Goal: Use online tool/utility: Utilize a website feature to perform a specific function

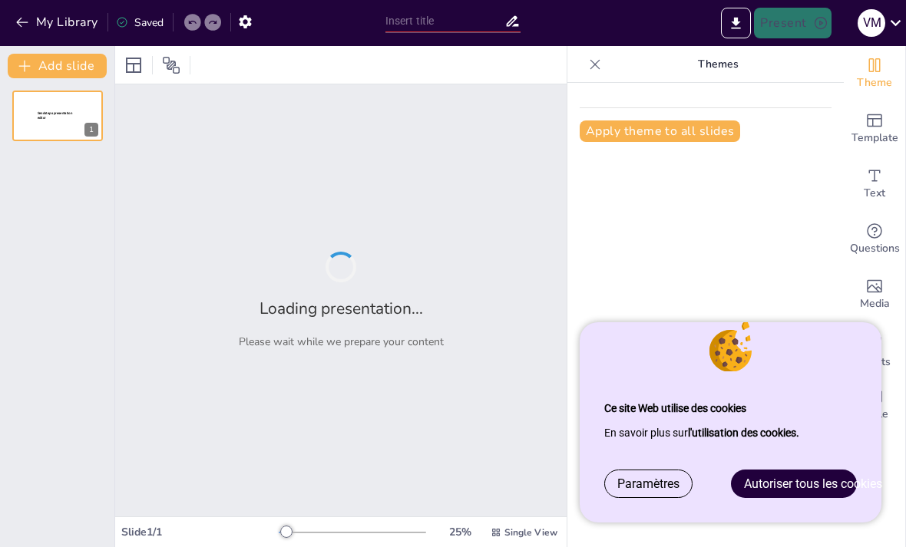
type input "New Sendsteps"
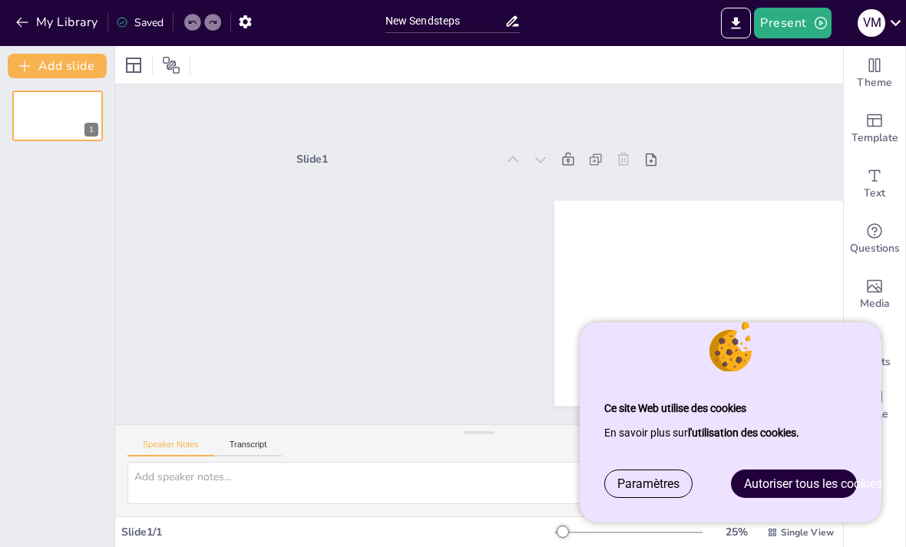
click at [782, 490] on span "Autoriser tous les cookies" at bounding box center [813, 484] width 138 height 15
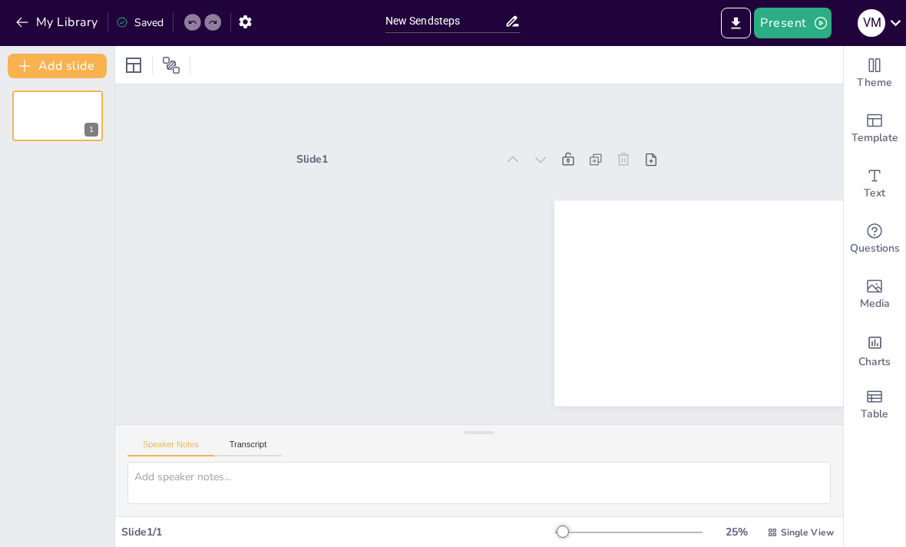
click at [877, 70] on icon "Change the overall theme" at bounding box center [874, 65] width 18 height 18
click at [874, 72] on icon "Change the overall theme" at bounding box center [874, 65] width 18 height 18
click at [875, 127] on icon "Add ready made slides" at bounding box center [874, 120] width 18 height 18
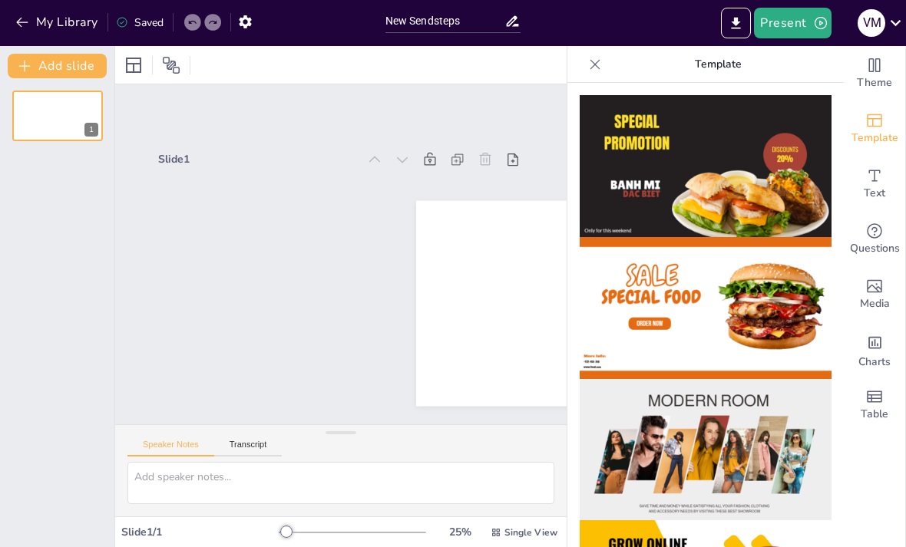
click at [876, 81] on span "Theme" at bounding box center [874, 82] width 35 height 17
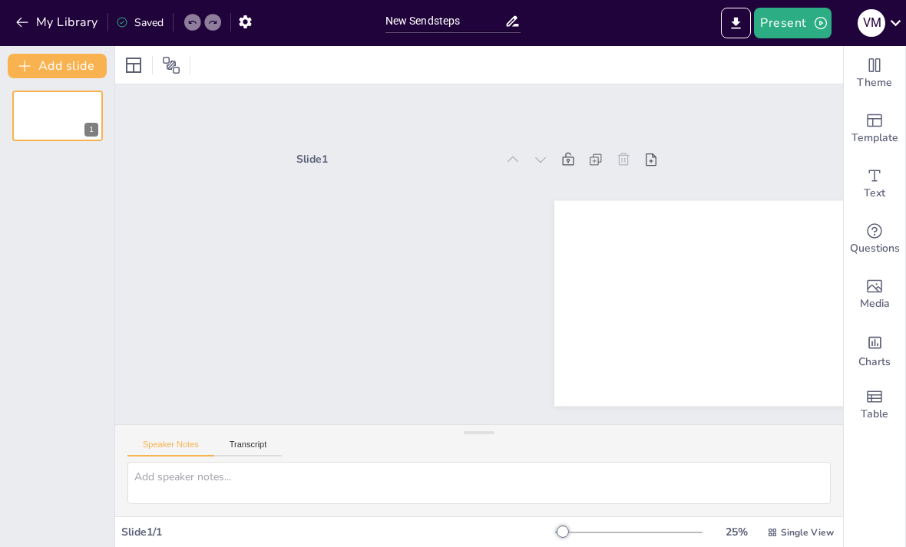
click at [877, 186] on span "Text" at bounding box center [874, 193] width 21 height 17
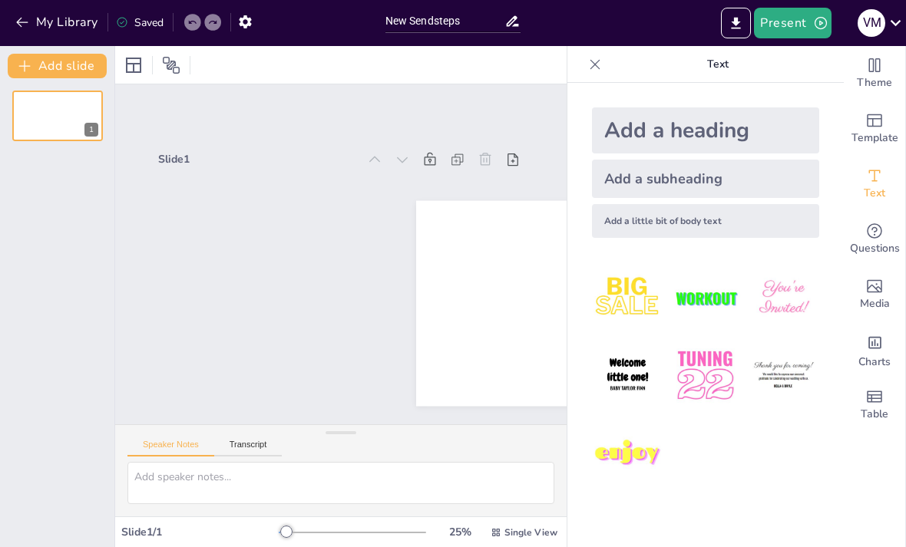
click at [880, 243] on span "Questions" at bounding box center [875, 248] width 50 height 17
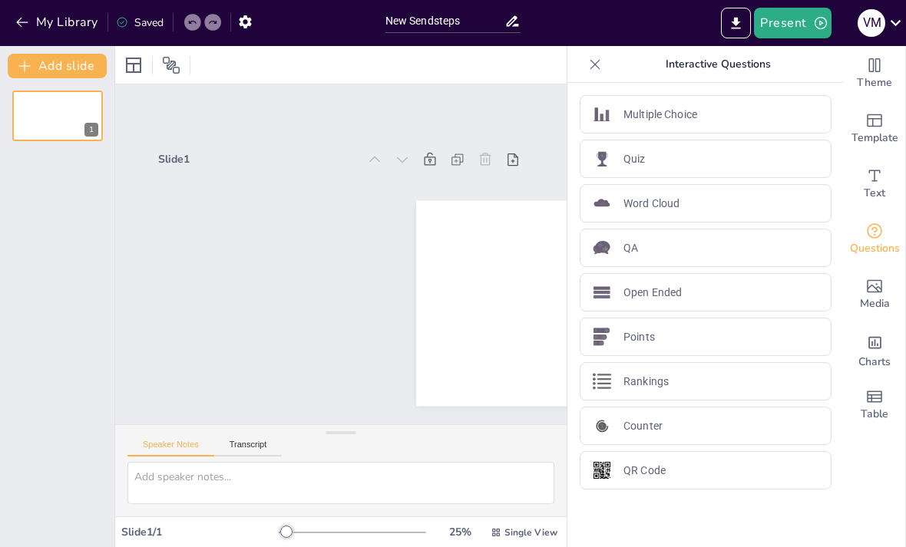
click at [752, 295] on div "Open Ended" at bounding box center [706, 292] width 252 height 38
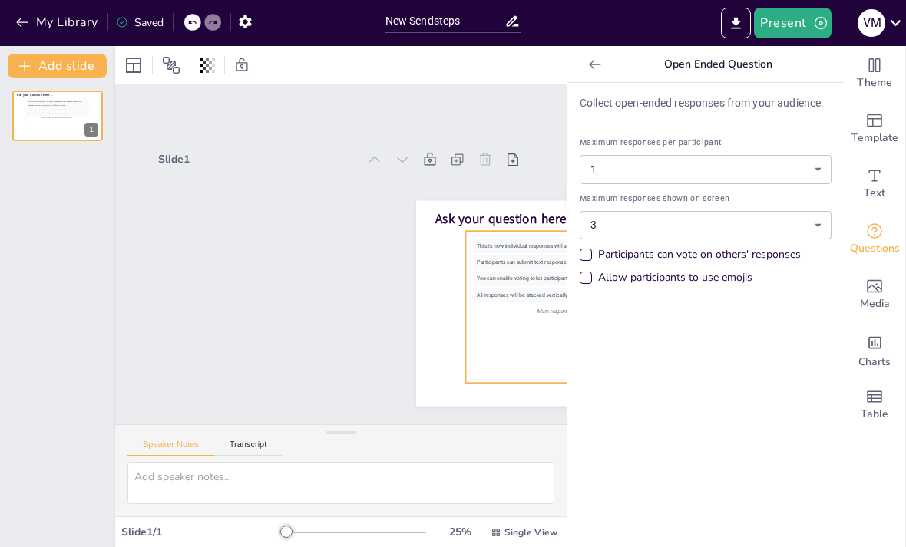
click at [805, 174] on body "Ce site Web utilise des cookies En savoir plus sur l'utilisation des cookies. P…" at bounding box center [453, 273] width 906 height 547
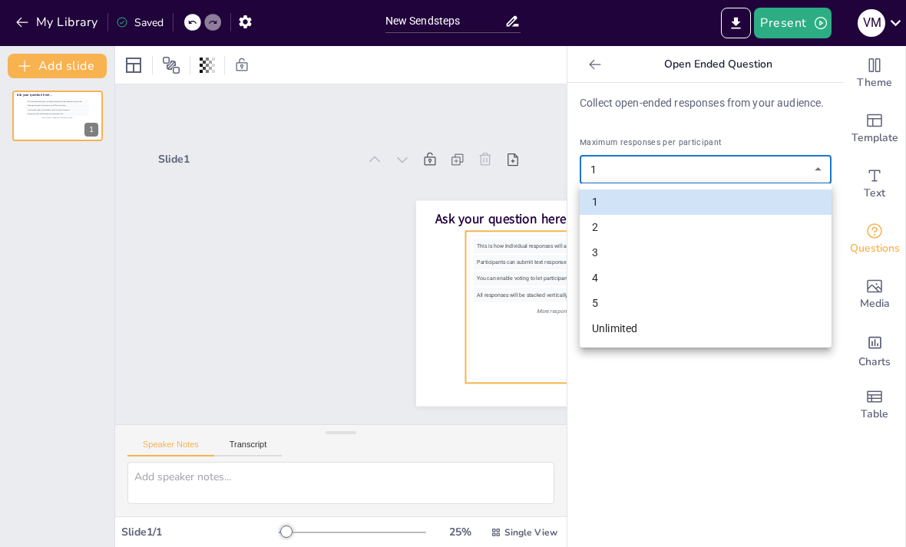
click at [653, 326] on li "Unlimited" at bounding box center [706, 328] width 252 height 25
type input "unlimited"
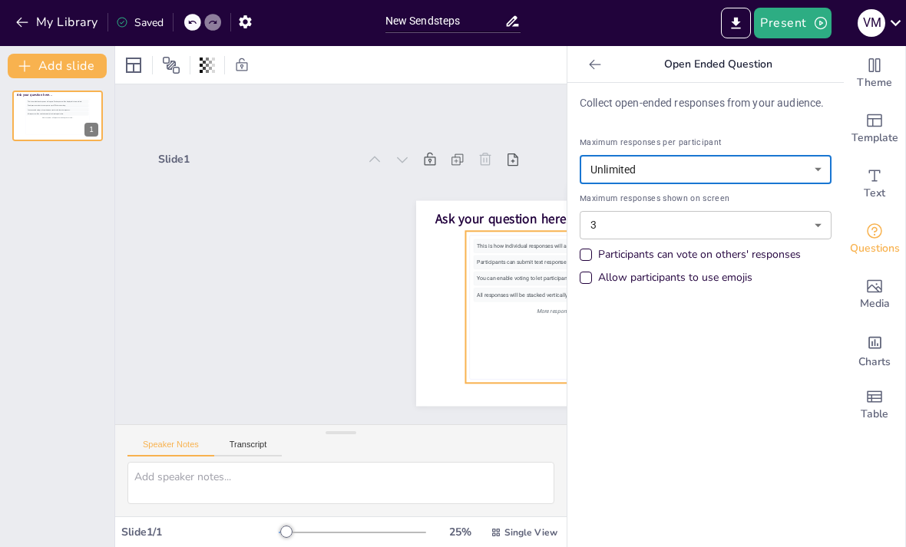
click at [803, 227] on body "Ce site Web utilise des cookies En savoir plus sur l'utilisation des cookies. P…" at bounding box center [453, 273] width 906 height 547
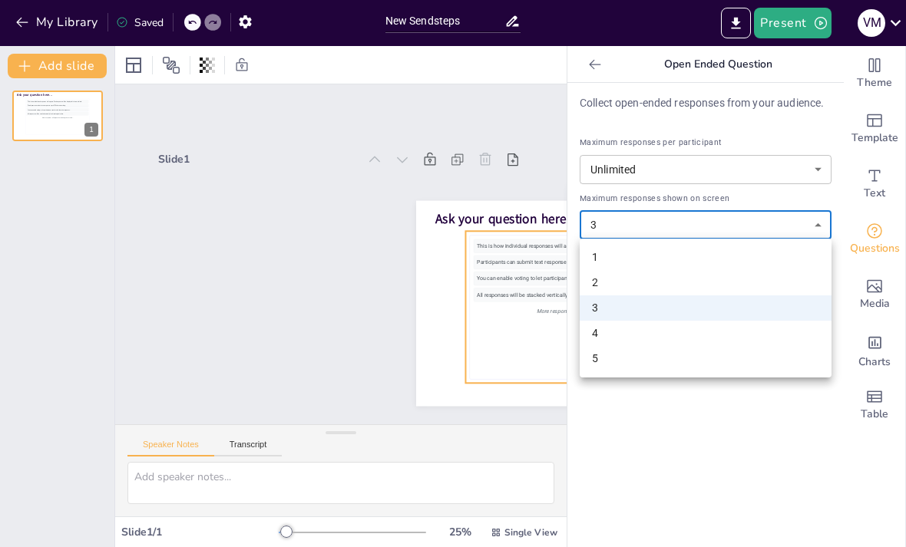
click at [676, 359] on li "5" at bounding box center [706, 358] width 252 height 25
type input "5"
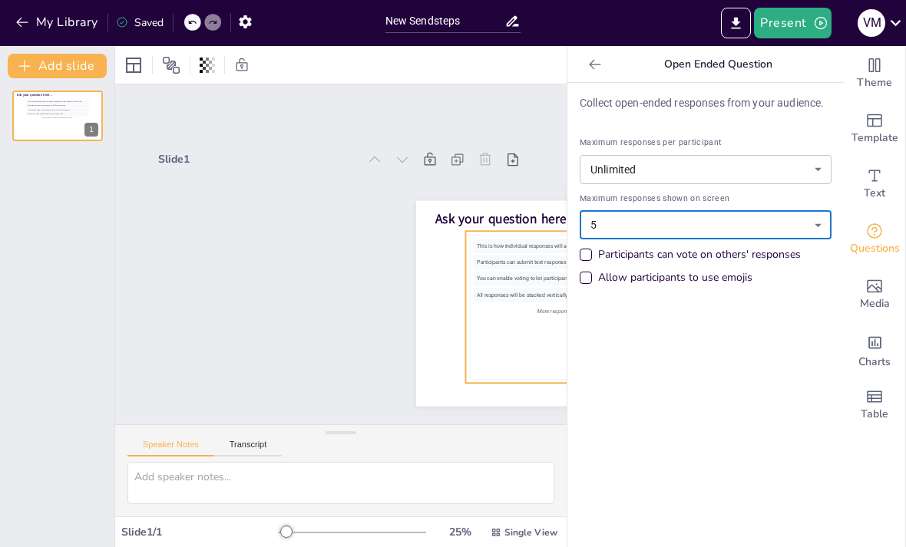
click at [676, 400] on div "Collect open-ended responses from your audience. Maximum responses per particip…" at bounding box center [705, 315] width 276 height 465
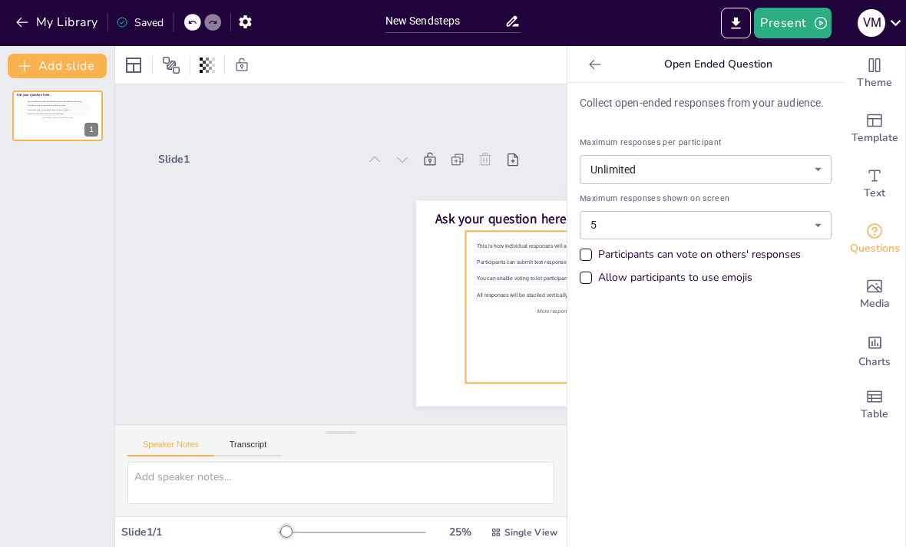
click at [593, 59] on icon at bounding box center [594, 64] width 15 height 15
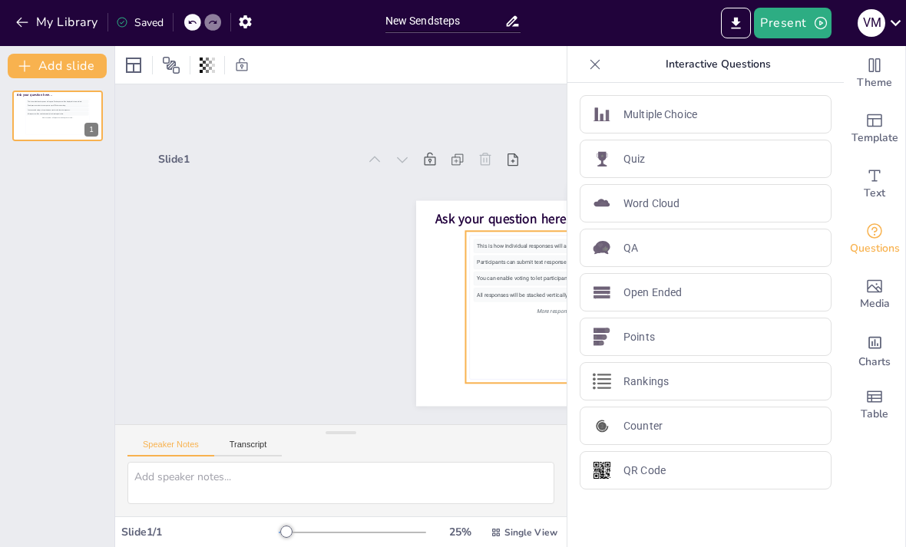
click at [769, 163] on div "Quiz" at bounding box center [706, 159] width 252 height 38
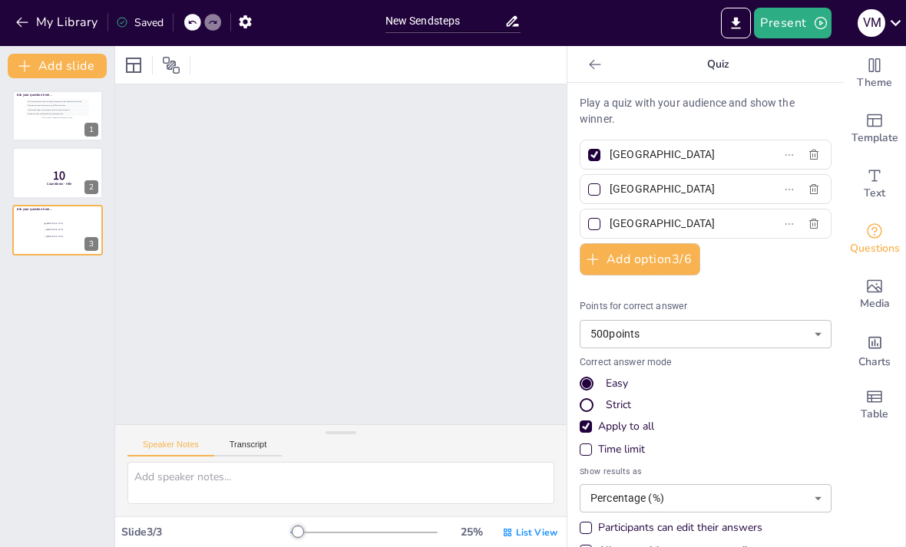
click at [594, 69] on icon at bounding box center [594, 64] width 15 height 15
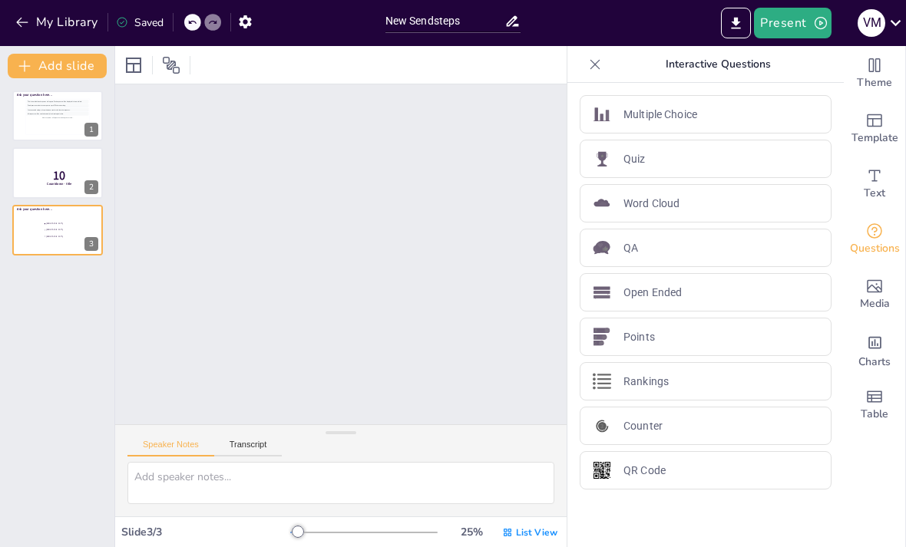
click at [801, 111] on div "Multiple Choice" at bounding box center [706, 114] width 252 height 38
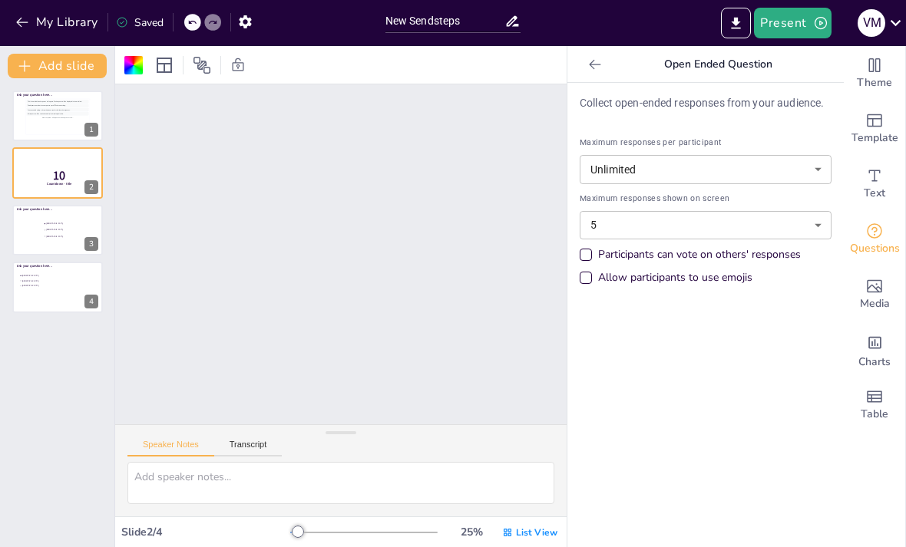
scroll to position [682, 0]
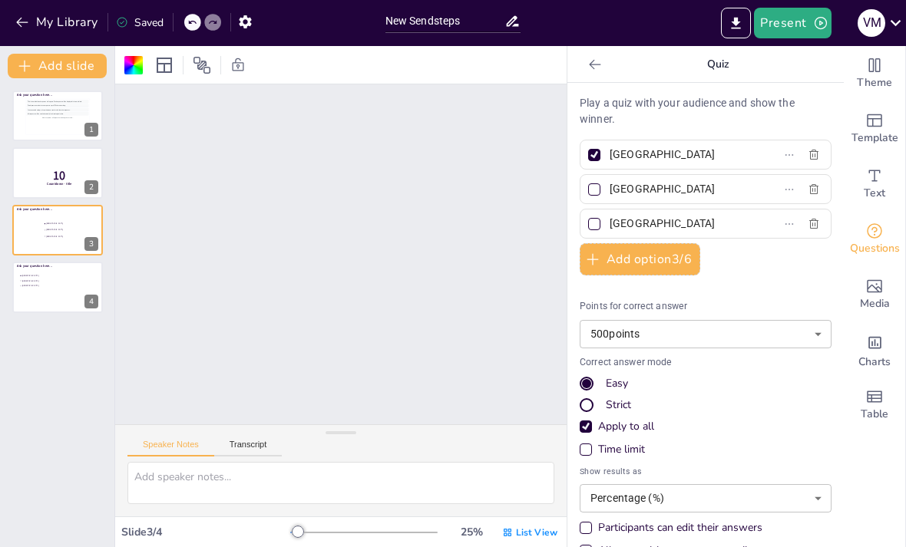
click at [587, 72] on div at bounding box center [595, 64] width 25 height 25
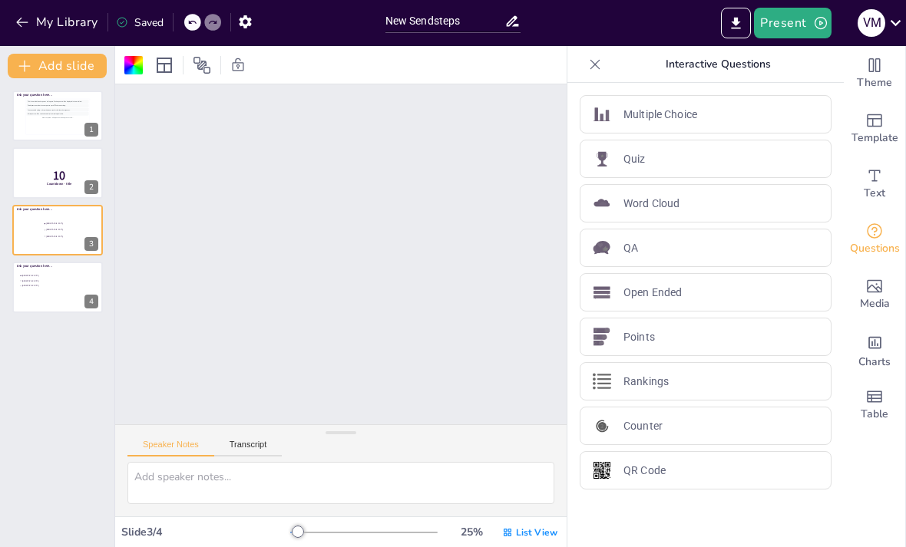
click at [693, 298] on div "Open Ended" at bounding box center [706, 292] width 252 height 38
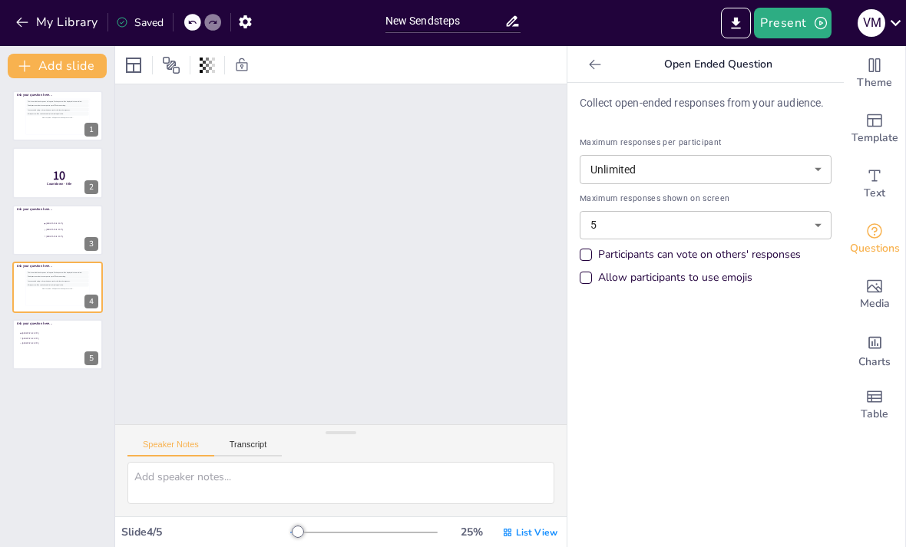
click at [877, 245] on span "Questions" at bounding box center [875, 248] width 50 height 17
click at [729, 111] on p "Collect open-ended responses from your audience." at bounding box center [706, 103] width 252 height 16
click at [769, 106] on p "Collect open-ended responses from your audience." at bounding box center [706, 103] width 252 height 16
click at [65, 306] on div "This is how individual responses will appear. Each response will be displayed i…" at bounding box center [58, 289] width 62 height 34
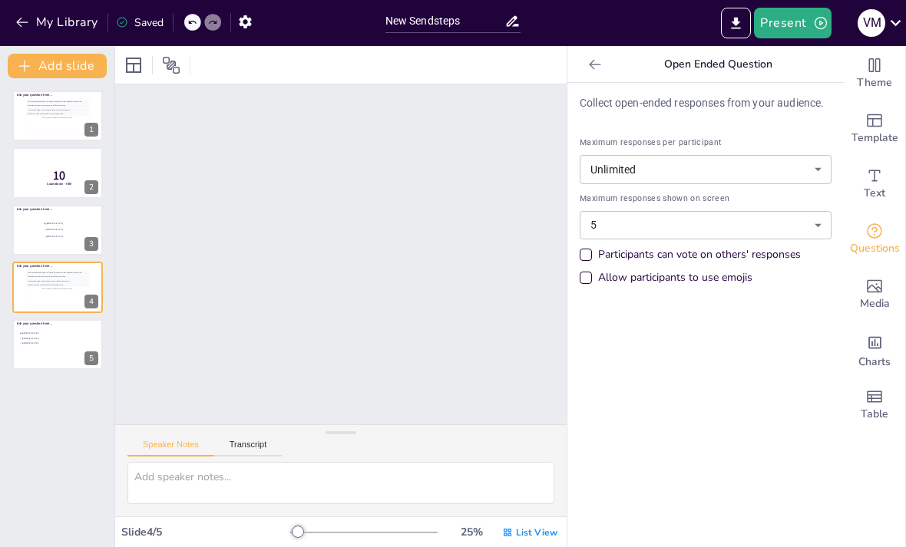
click at [270, 296] on div "Slide 1 Ask your question here... This is how individual responses will appear.…" at bounding box center [539, 33] width 1167 height 1226
click at [48, 238] on li "[GEOGRAPHIC_DATA]" at bounding box center [66, 236] width 45 height 6
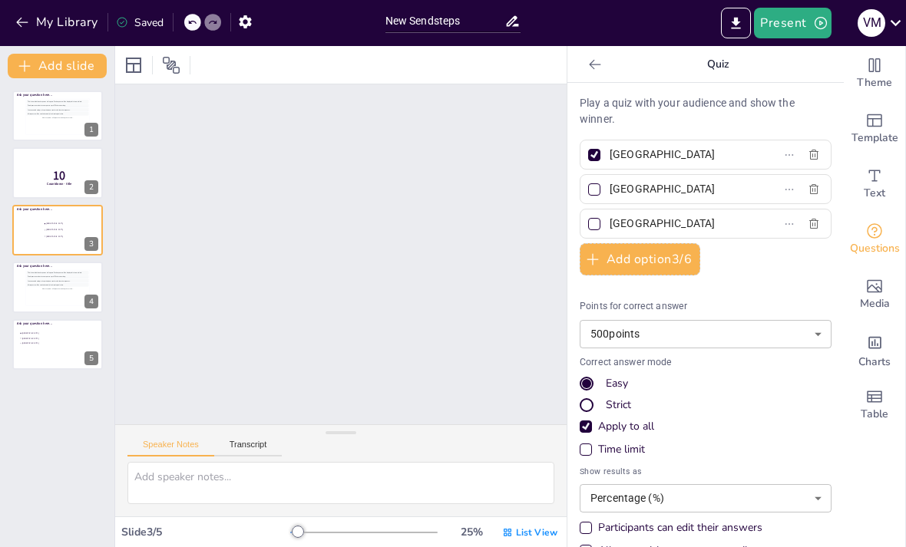
click at [92, 219] on icon at bounding box center [89, 219] width 6 height 8
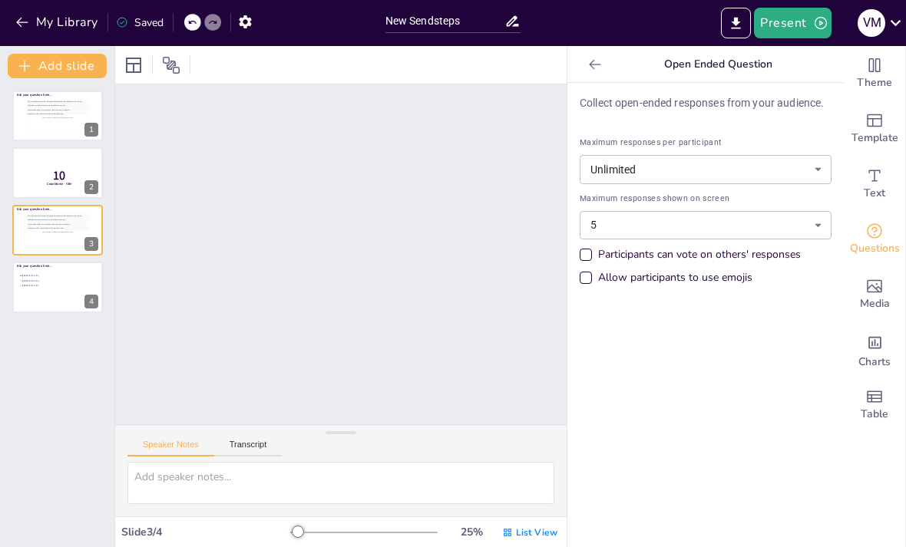
click at [872, 191] on span "Text" at bounding box center [874, 193] width 21 height 17
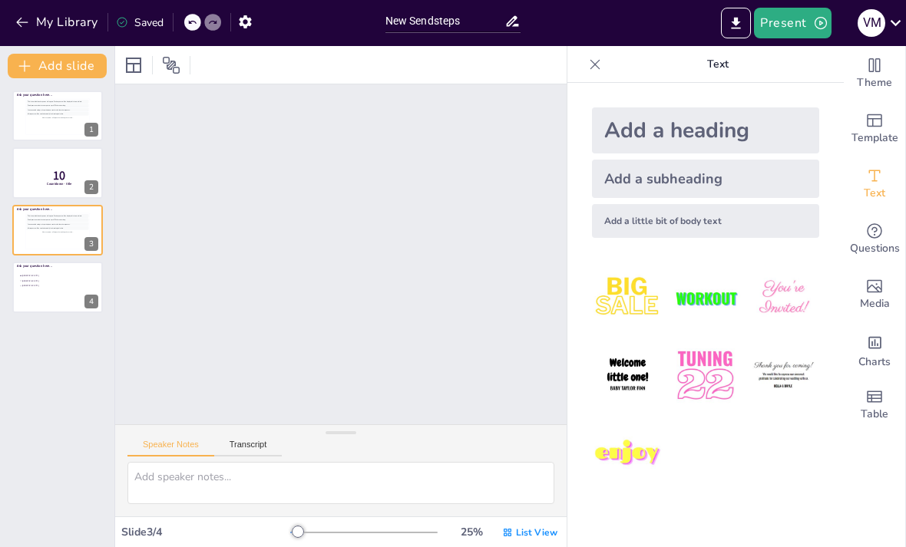
click at [597, 65] on icon at bounding box center [595, 64] width 10 height 10
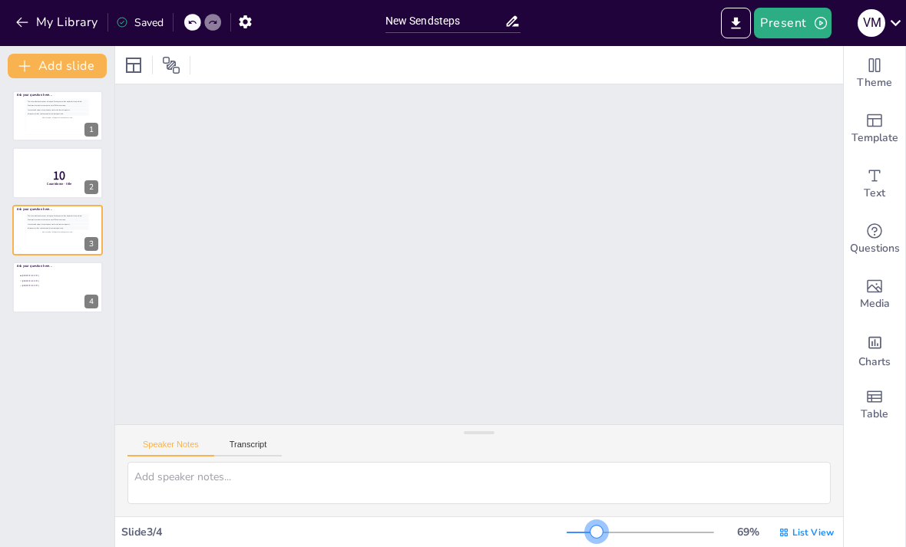
click at [603, 535] on div at bounding box center [596, 532] width 12 height 12
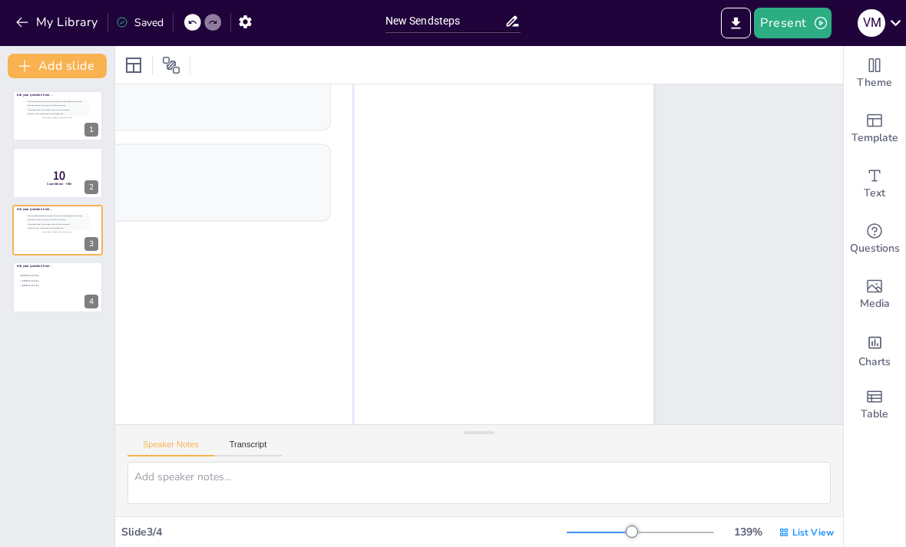
click at [633, 530] on div at bounding box center [632, 532] width 12 height 12
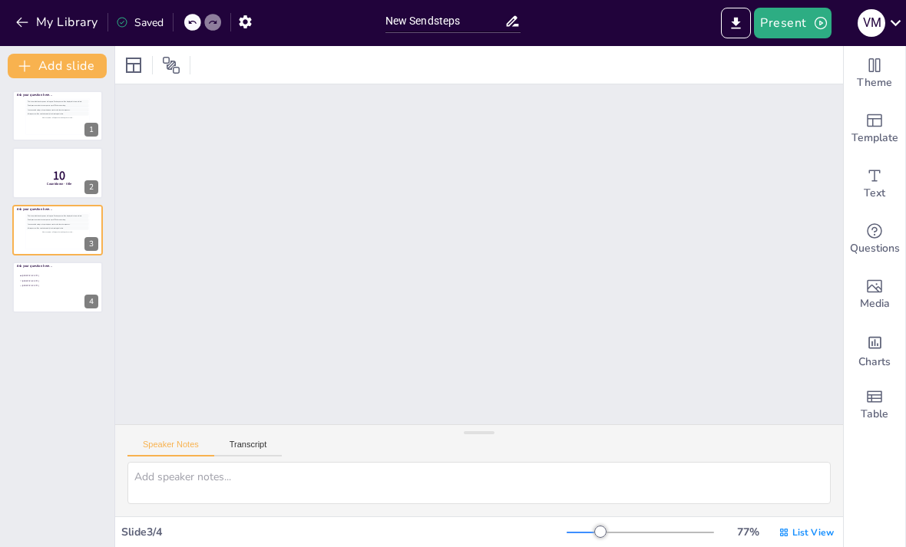
click at [603, 537] on div at bounding box center [600, 532] width 12 height 12
click at [583, 530] on div at bounding box center [581, 532] width 12 height 12
click at [600, 534] on div at bounding box center [597, 532] width 12 height 12
click at [604, 534] on div at bounding box center [598, 532] width 12 height 12
click at [806, 527] on span "List View" at bounding box center [812, 533] width 41 height 12
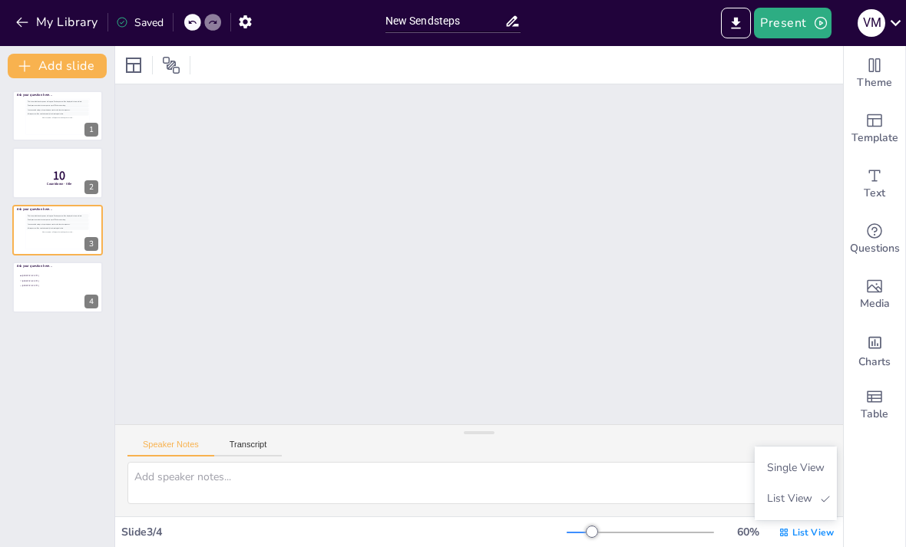
click at [799, 469] on span "Single View" at bounding box center [796, 468] width 70 height 15
click at [881, 25] on div "V M" at bounding box center [872, 23] width 28 height 28
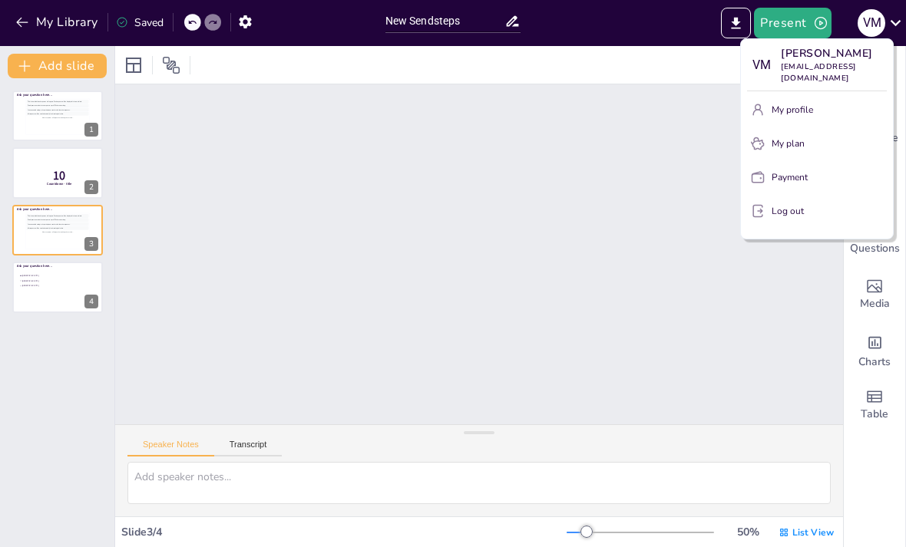
click at [829, 64] on p "[EMAIL_ADDRESS][DOMAIN_NAME]" at bounding box center [834, 72] width 106 height 23
click at [794, 103] on p "My profile" at bounding box center [792, 110] width 41 height 14
